Goal: Task Accomplishment & Management: Complete application form

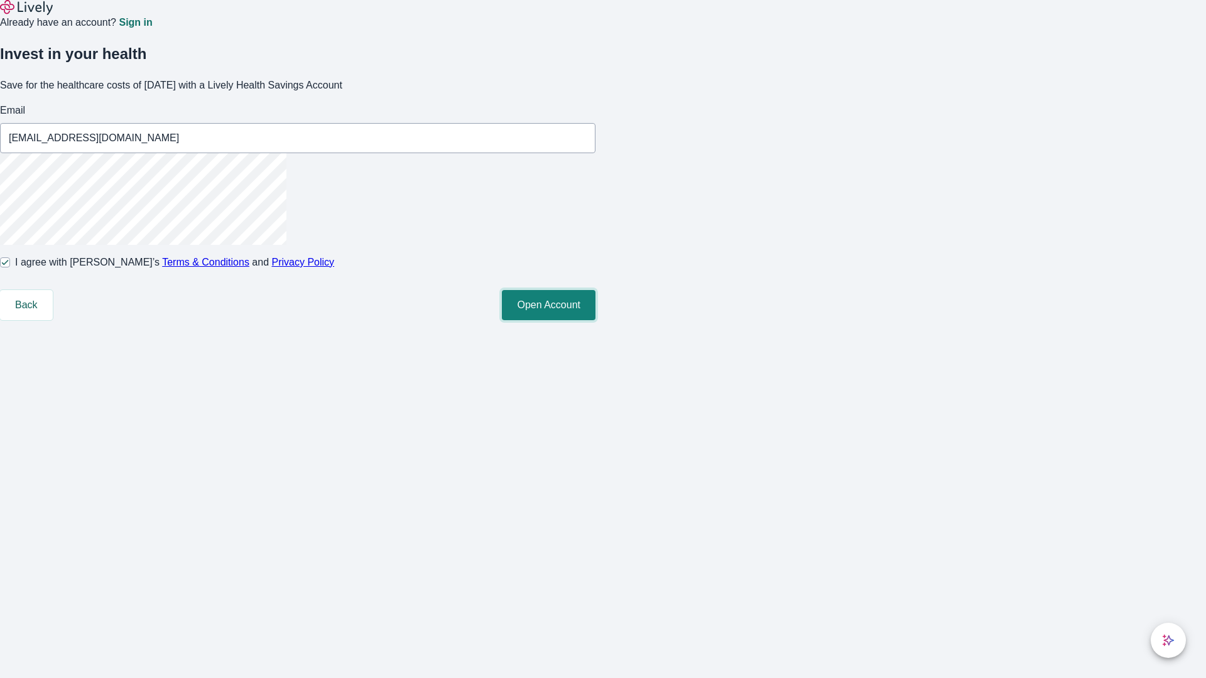
click at [596, 320] on button "Open Account" at bounding box center [549, 305] width 94 height 30
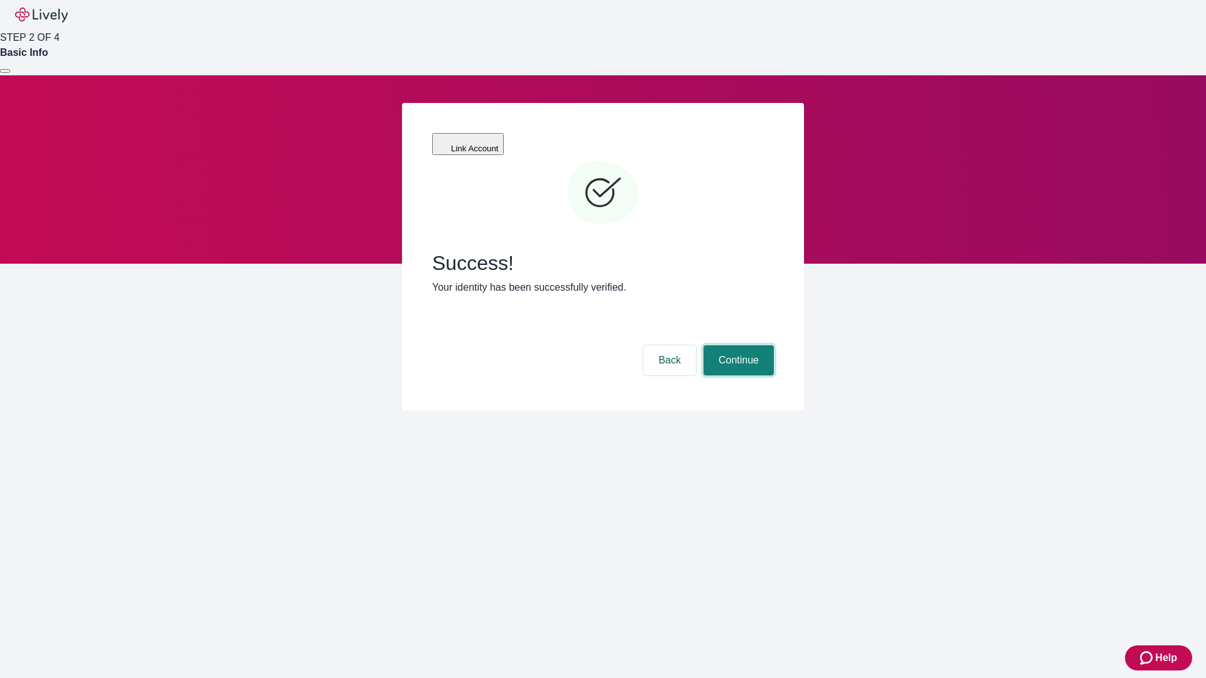
click at [737, 346] on button "Continue" at bounding box center [739, 361] width 70 height 30
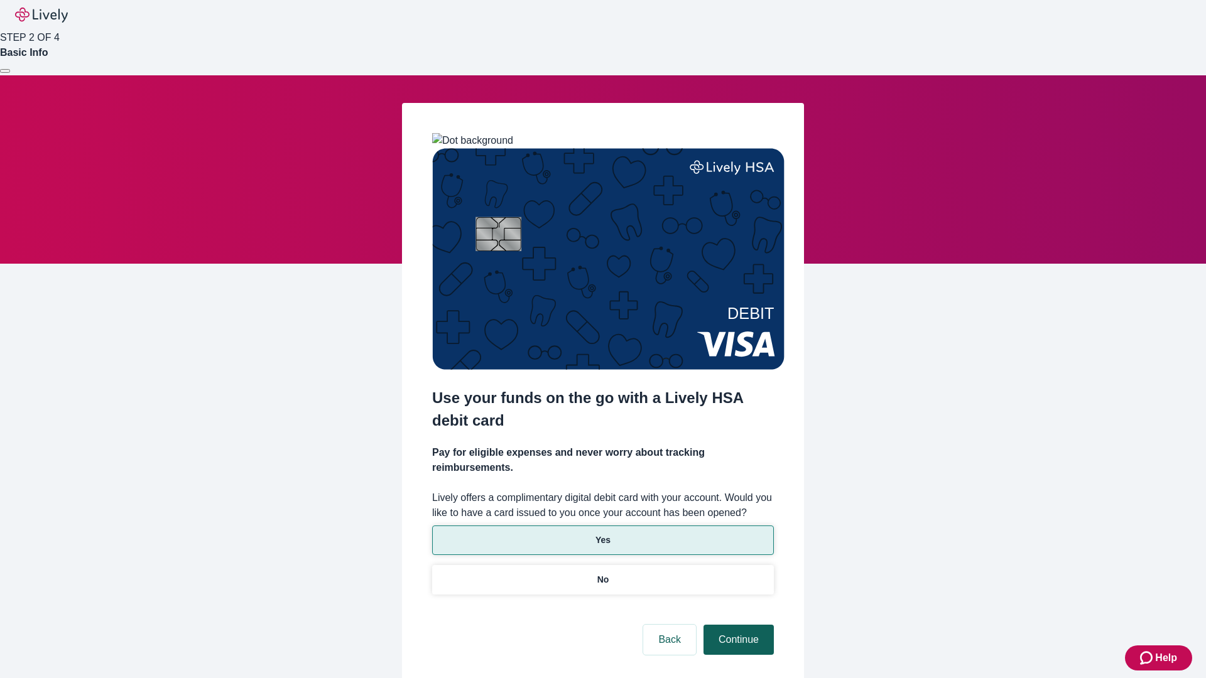
click at [602, 534] on p "Yes" at bounding box center [603, 540] width 15 height 13
click at [737, 625] on button "Continue" at bounding box center [739, 640] width 70 height 30
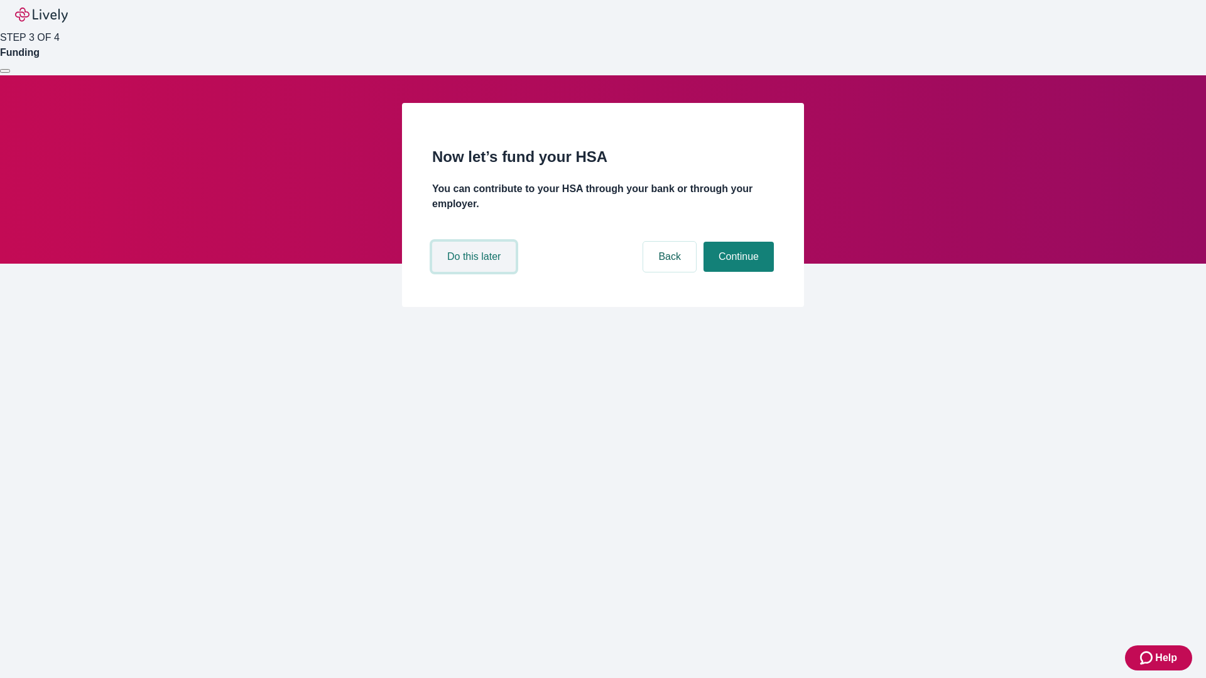
click at [476, 272] on button "Do this later" at bounding box center [474, 257] width 84 height 30
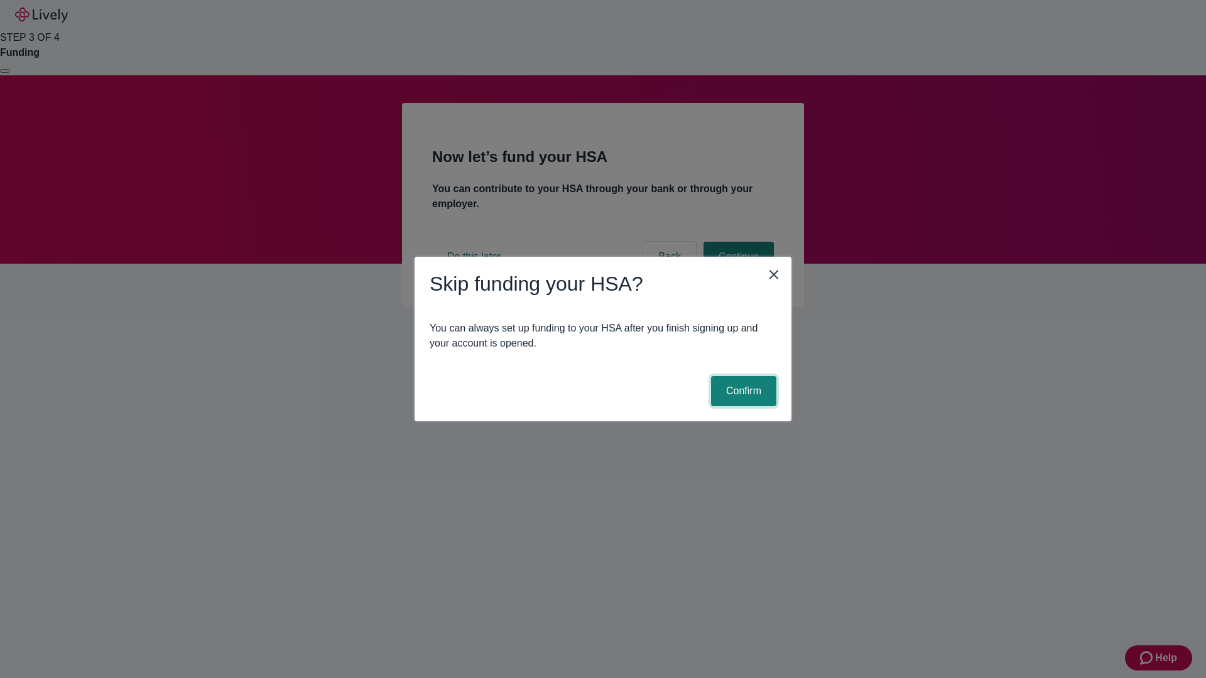
click at [742, 391] on button "Confirm" at bounding box center [743, 391] width 65 height 30
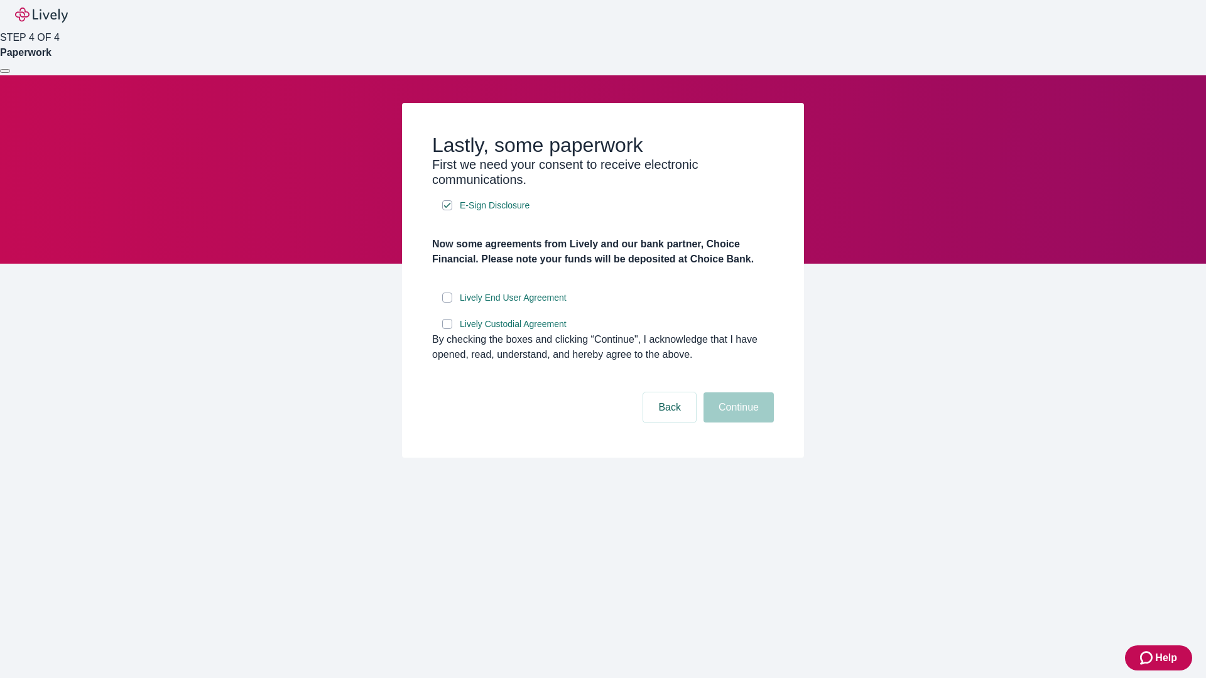
click at [447, 303] on input "Lively End User Agreement" at bounding box center [447, 298] width 10 height 10
checkbox input "true"
click at [447, 329] on input "Lively Custodial Agreement" at bounding box center [447, 324] width 10 height 10
checkbox input "true"
click at [737, 423] on button "Continue" at bounding box center [739, 408] width 70 height 30
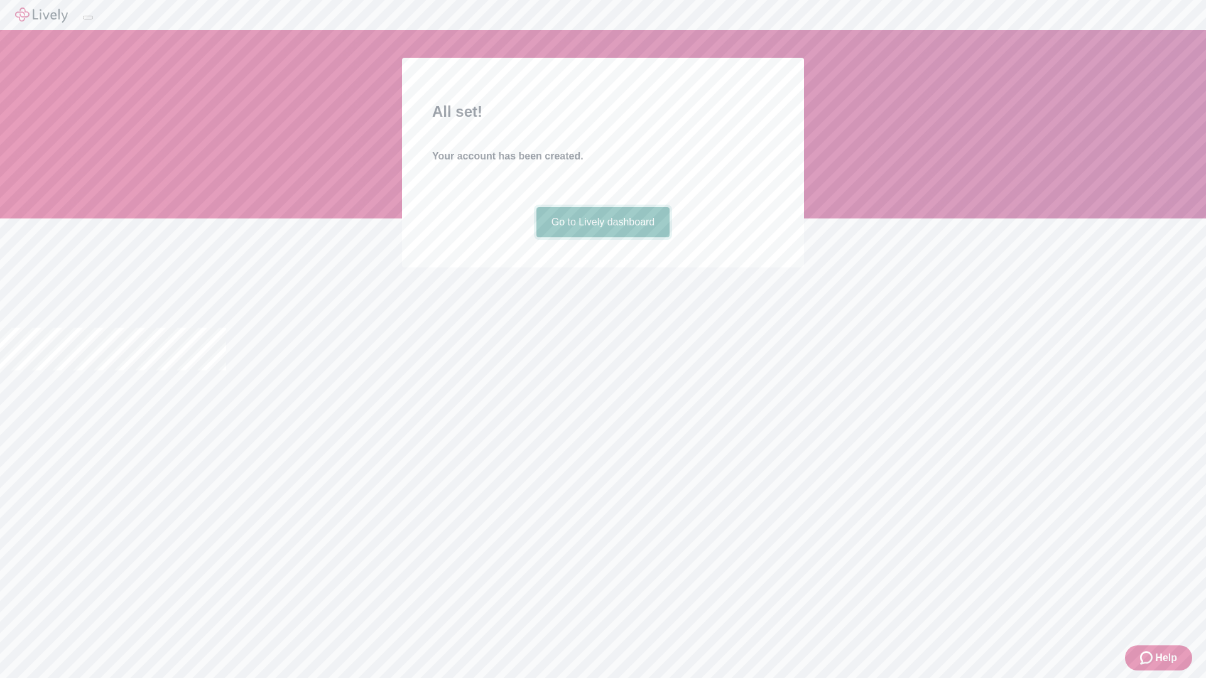
click at [602, 237] on link "Go to Lively dashboard" at bounding box center [603, 222] width 134 height 30
